Goal: Transaction & Acquisition: Purchase product/service

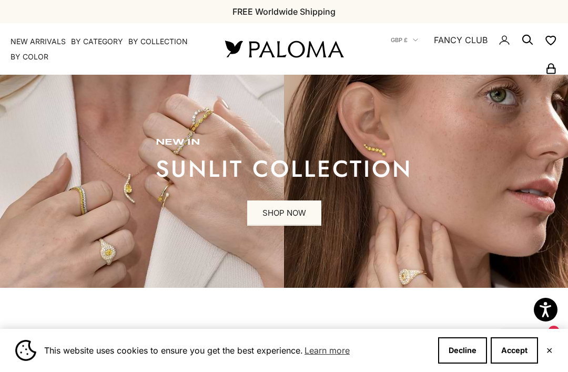
click at [516, 358] on button "Accept" at bounding box center [514, 350] width 47 height 26
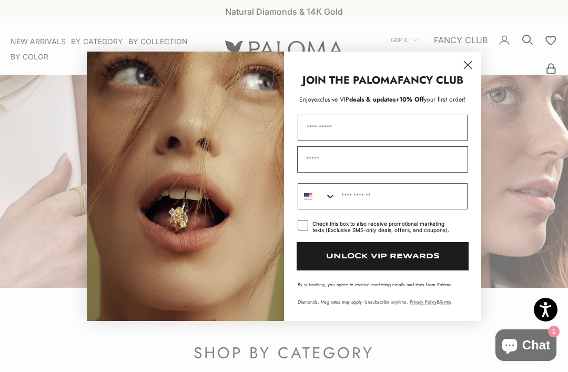
click at [464, 64] on circle "Close dialog" at bounding box center [467, 64] width 17 height 17
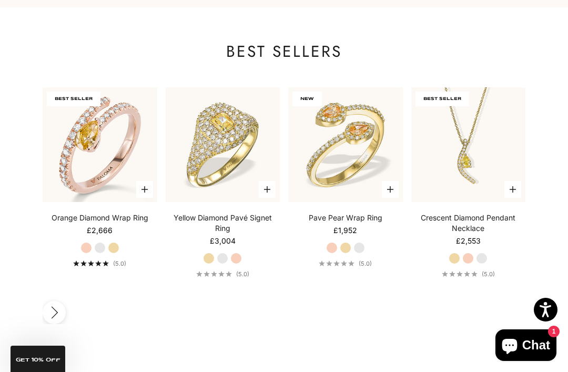
scroll to position [1602, 0]
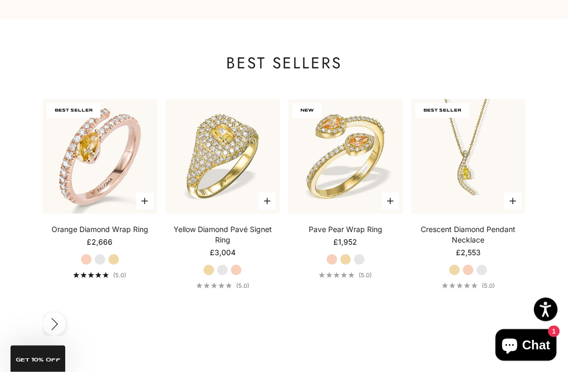
click at [266, 225] on div "Yellow Diamond Pavé Signet Ring Starting at £3,004 Yellow Gold White Gold Rose …" at bounding box center [223, 257] width 115 height 65
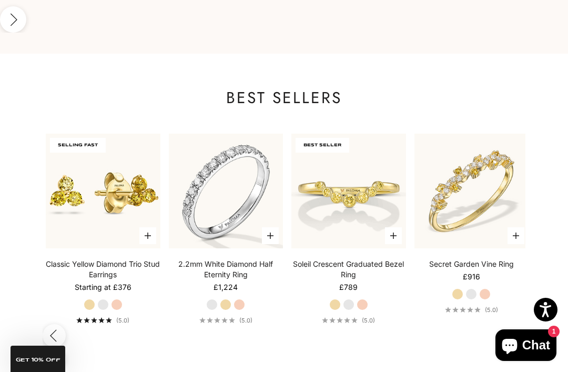
scroll to position [0, 1228]
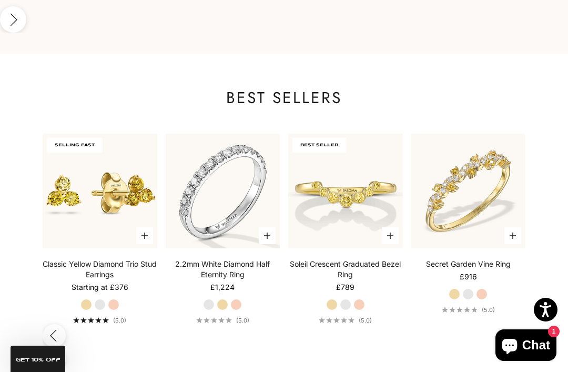
click at [248, 259] on link "2.2mm White Diamond Half Eternity Ring" at bounding box center [223, 269] width 115 height 21
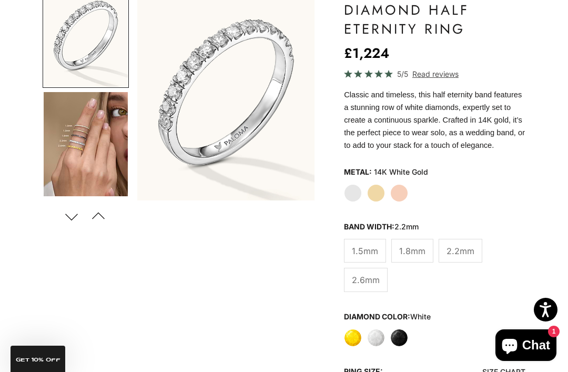
scroll to position [142, 0]
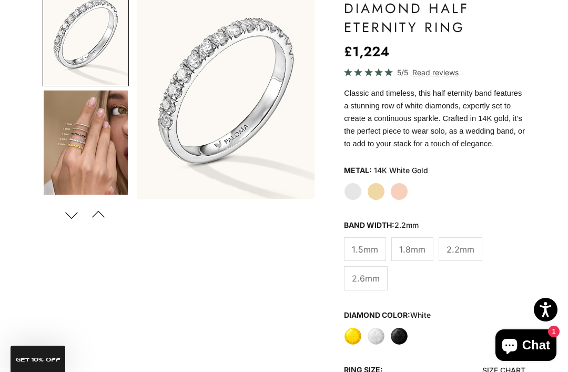
click at [374, 285] on label "2.6mm" at bounding box center [366, 278] width 44 height 24
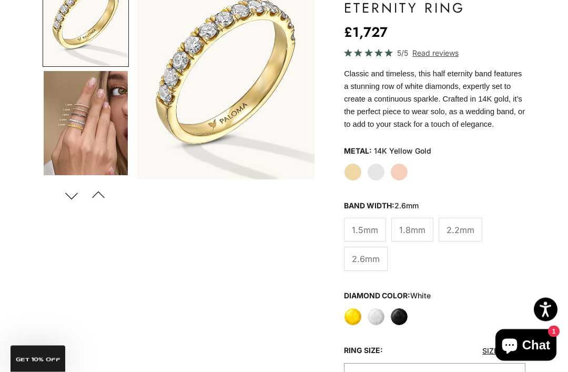
scroll to position [162, 0]
click at [472, 234] on span "2.2mm" at bounding box center [460, 230] width 28 height 14
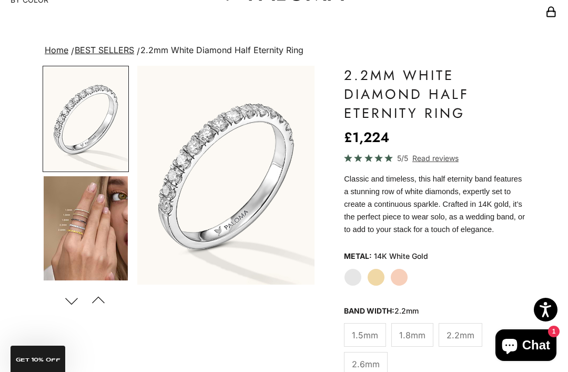
scroll to position [59, 0]
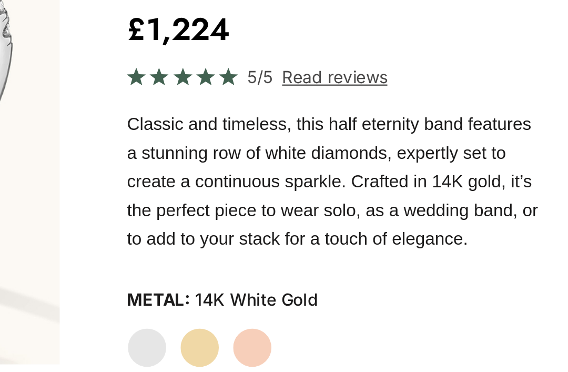
click at [344, 246] on div "Metal: 14K White Gold" at bounding box center [434, 254] width 181 height 16
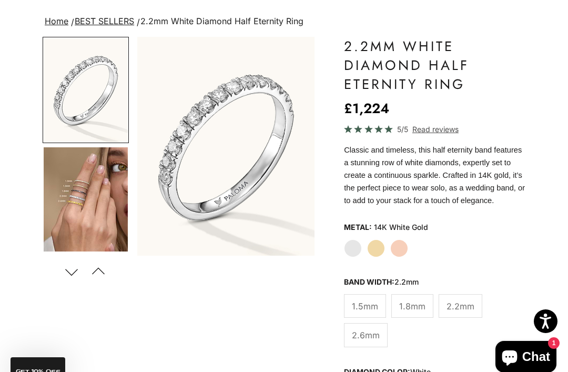
scroll to position [0, 0]
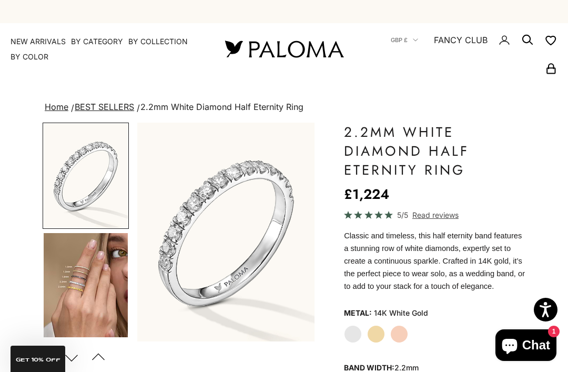
click at [297, 50] on img at bounding box center [284, 49] width 126 height 22
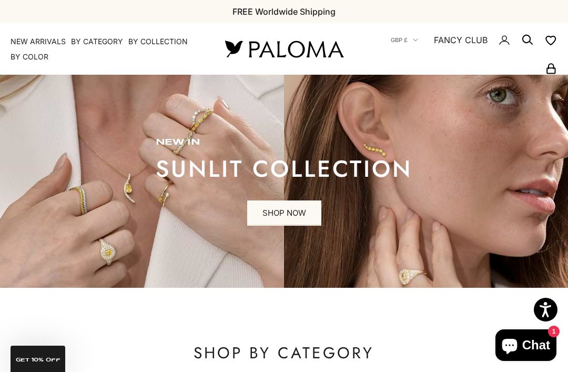
click at [104, 41] on summary "By Category" at bounding box center [97, 41] width 52 height 11
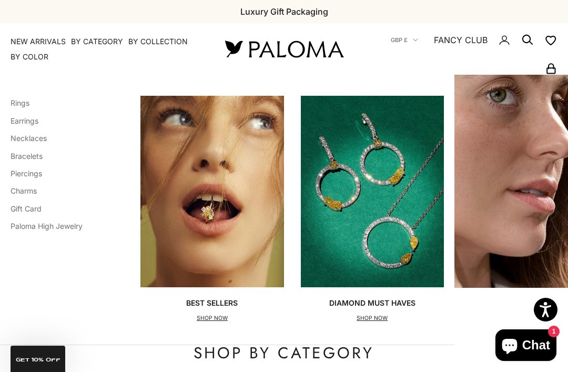
scroll to position [1, 0]
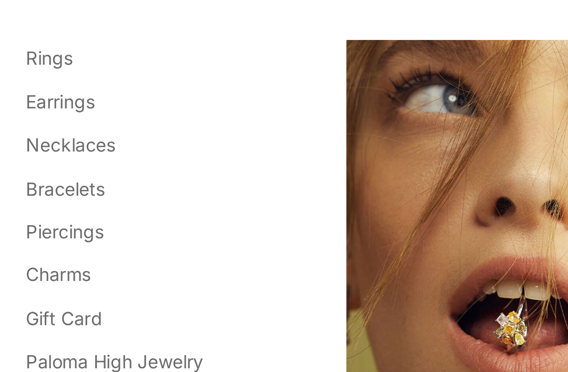
click at [23, 98] on link "Rings" at bounding box center [20, 102] width 19 height 9
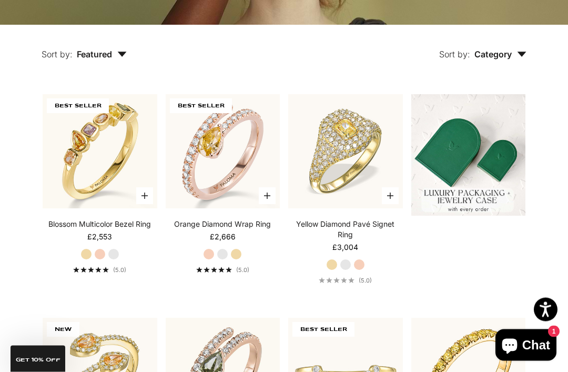
scroll to position [236, 0]
click at [232, 186] on img at bounding box center [223, 151] width 126 height 126
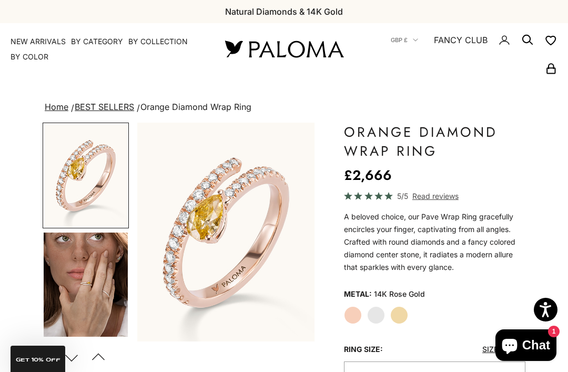
click at [379, 315] on label "White Gold" at bounding box center [376, 315] width 18 height 18
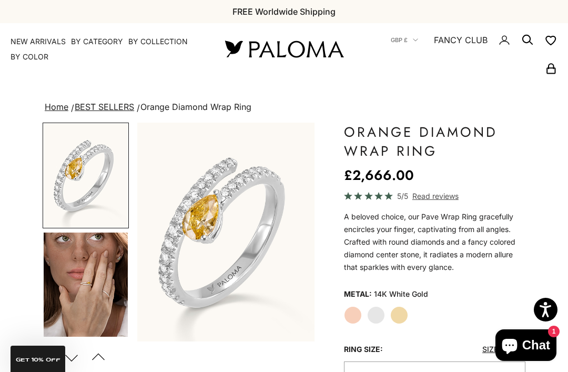
click at [403, 312] on label "Yellow Gold" at bounding box center [399, 315] width 18 height 18
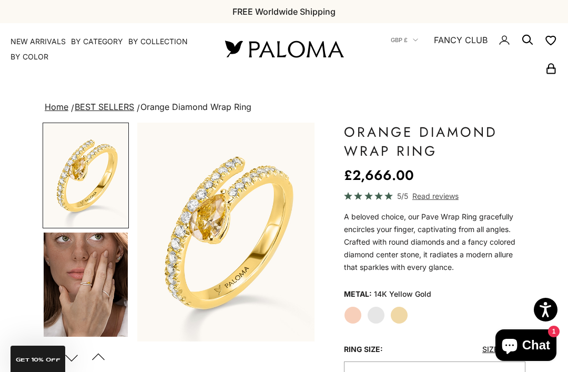
click at [379, 316] on label "White Gold" at bounding box center [376, 315] width 18 height 18
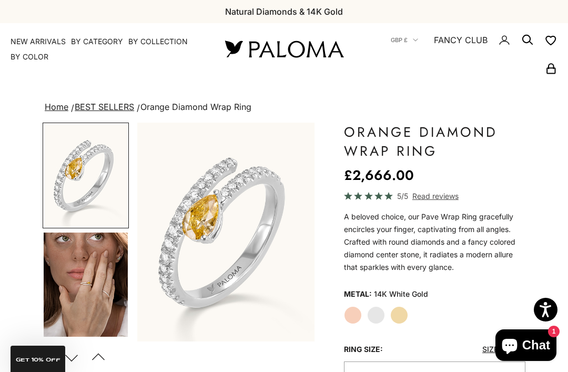
click at [447, 199] on span "Read reviews" at bounding box center [435, 196] width 46 height 12
